Goal: Obtain resource: Download file/media

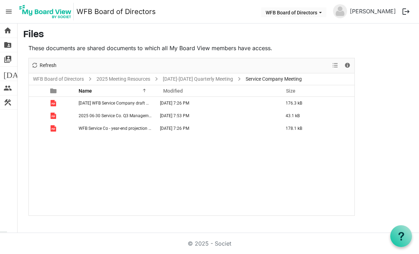
scroll to position [23, 0]
click at [98, 113] on span "2025 06-30 Service Co. Q3 Management Reports.pdf" at bounding box center [128, 115] width 99 height 5
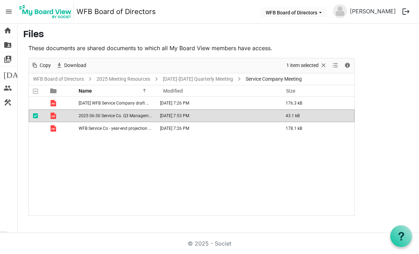
click at [107, 113] on span "2025 06-30 Service Co. Q3 Management Reports.pdf" at bounding box center [128, 115] width 99 height 5
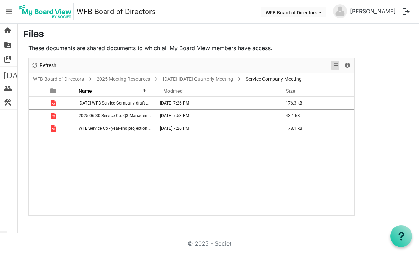
click at [332, 61] on span "View dropdownbutton" at bounding box center [335, 65] width 8 height 9
click at [365, 73] on li "Large icons" at bounding box center [357, 79] width 53 height 13
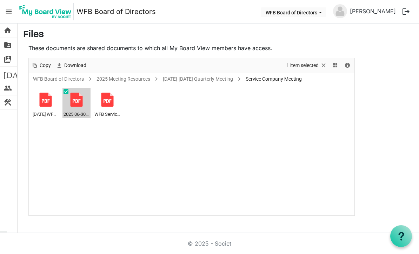
click at [79, 93] on div at bounding box center [76, 100] width 14 height 14
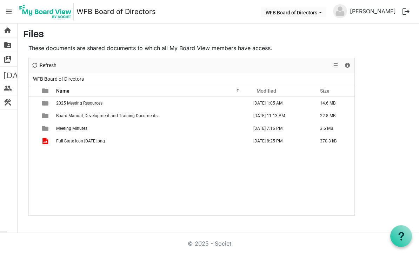
scroll to position [23, 0]
click at [331, 61] on span "View dropdownbutton" at bounding box center [335, 65] width 8 height 9
click at [365, 73] on li "Large icons" at bounding box center [357, 79] width 53 height 13
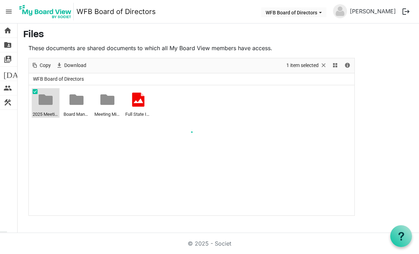
click at [51, 76] on div at bounding box center [191, 136] width 325 height 157
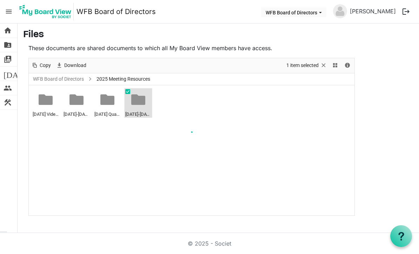
click at [140, 81] on div at bounding box center [191, 136] width 325 height 157
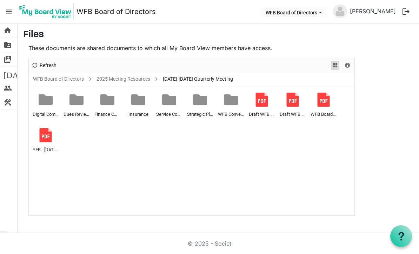
click at [338, 61] on span "View dropdownbutton" at bounding box center [335, 65] width 8 height 9
click at [368, 85] on li "Details" at bounding box center [357, 91] width 53 height 13
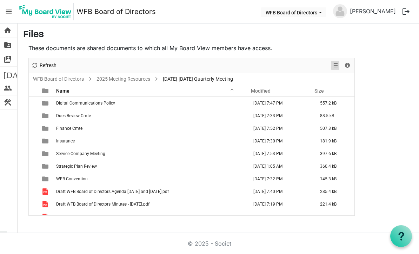
click at [334, 61] on span "View dropdownbutton" at bounding box center [335, 65] width 8 height 9
click at [366, 73] on li "Large icons" at bounding box center [357, 79] width 53 height 13
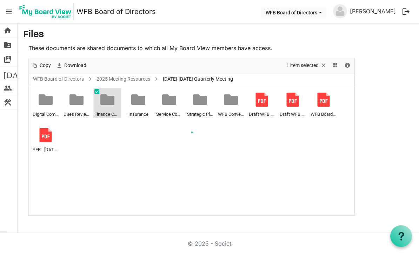
click at [111, 79] on div at bounding box center [191, 136] width 325 height 157
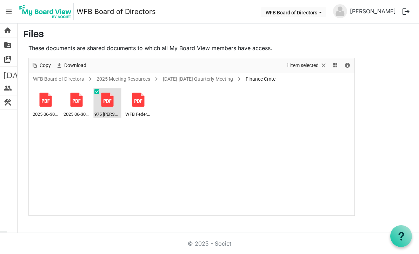
click at [110, 93] on div at bounding box center [107, 100] width 14 height 14
